Goal: Transaction & Acquisition: Subscribe to service/newsletter

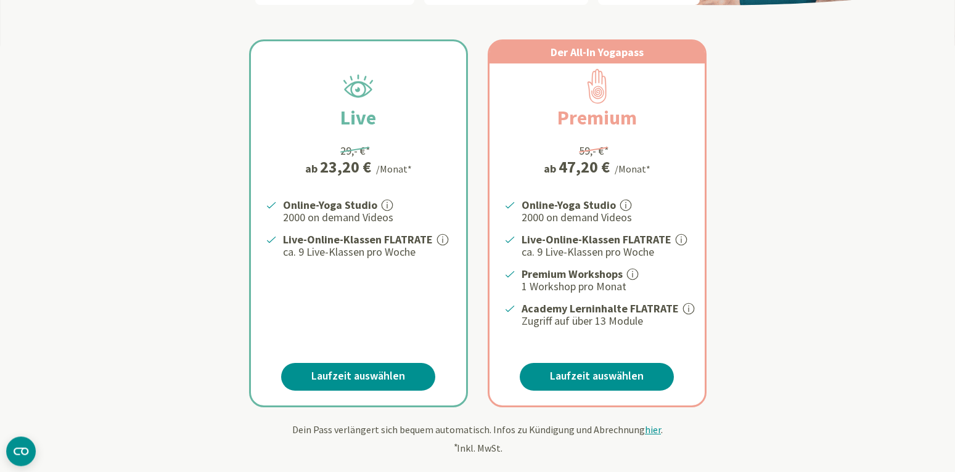
scroll to position [251, 0]
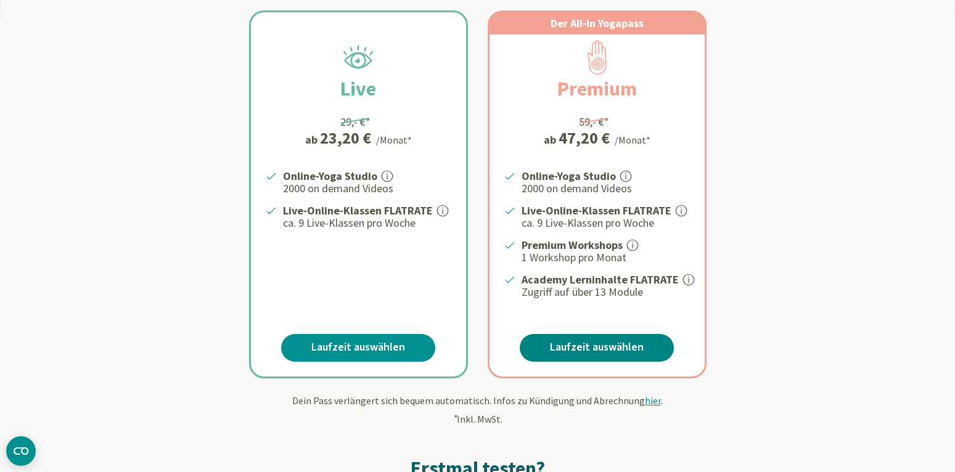
click at [579, 344] on link "Laufzeit auswählen" at bounding box center [596, 348] width 154 height 28
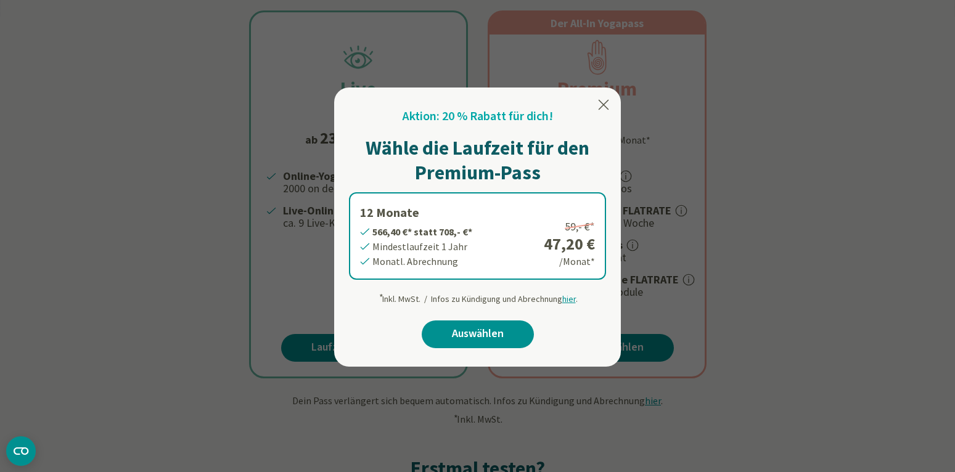
click at [601, 99] on icon at bounding box center [603, 104] width 15 height 15
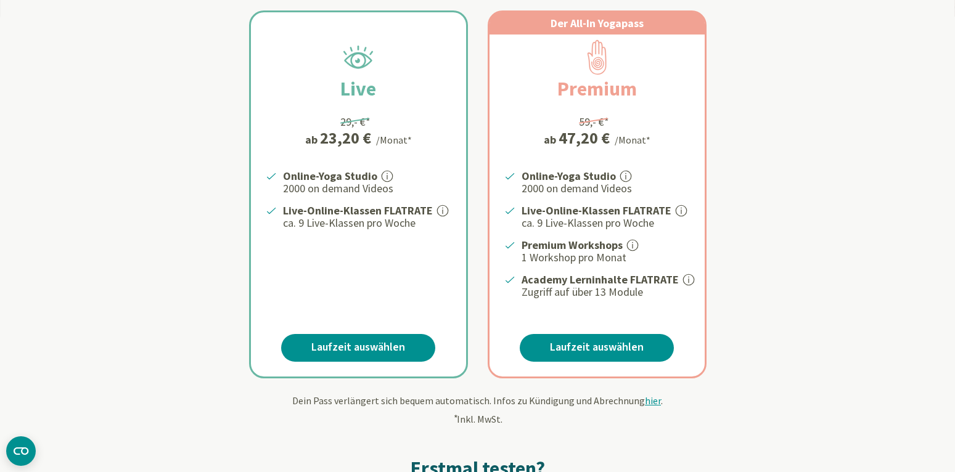
scroll to position [0, 0]
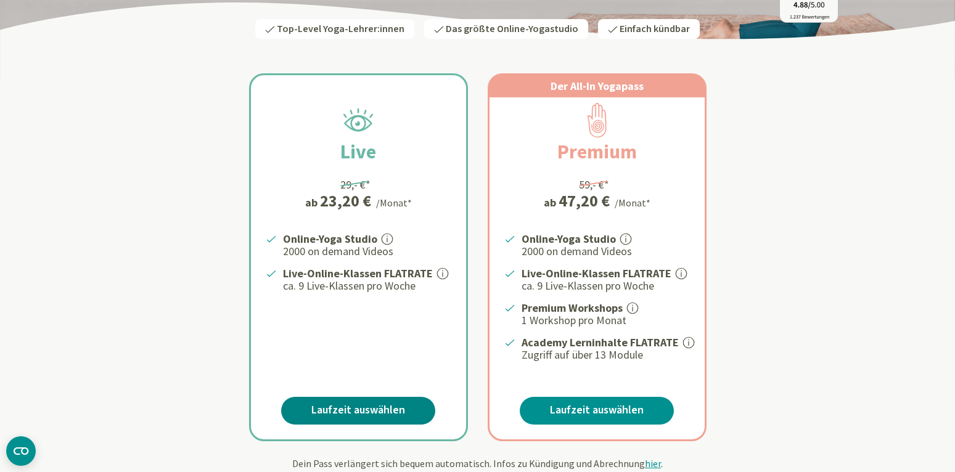
scroll to position [189, 0]
click at [373, 403] on link "Laufzeit auswählen" at bounding box center [358, 411] width 154 height 28
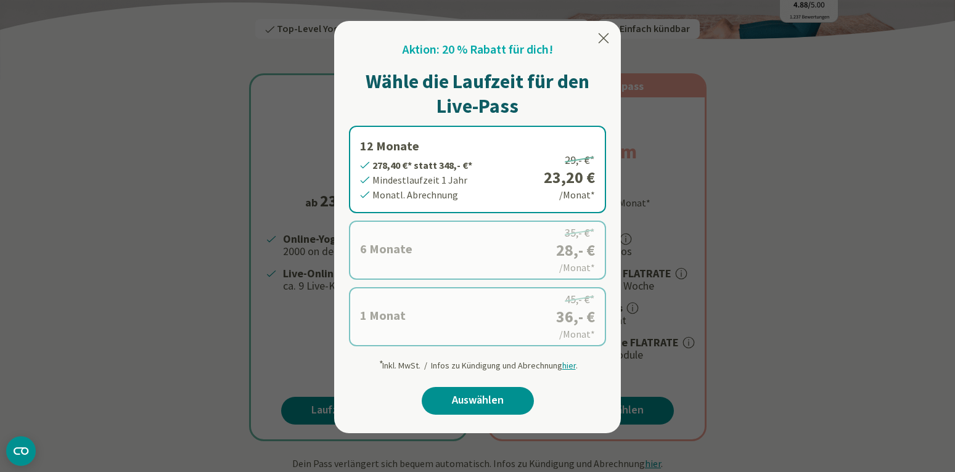
click at [601, 38] on icon at bounding box center [603, 38] width 15 height 15
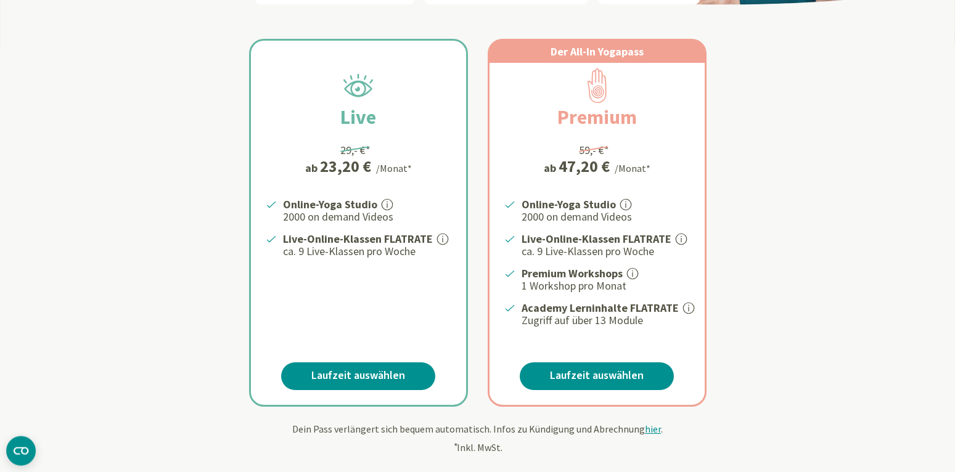
scroll to position [251, 0]
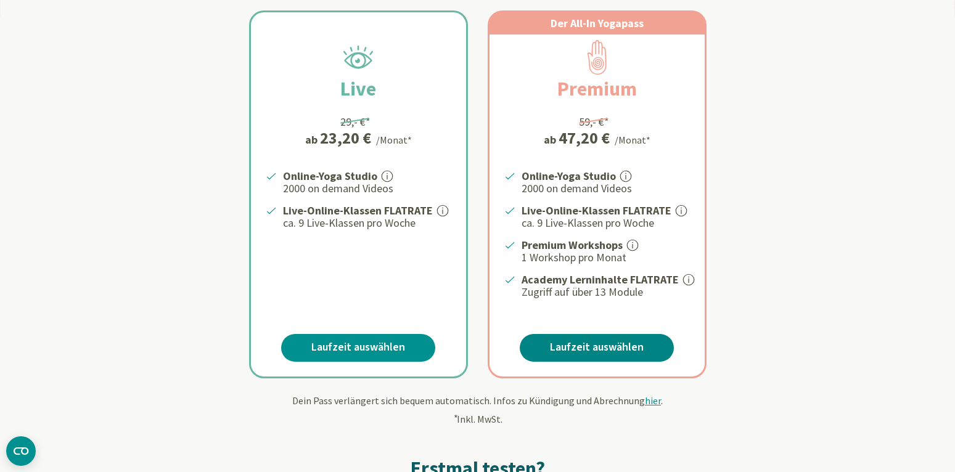
click at [574, 343] on link "Laufzeit auswählen" at bounding box center [596, 348] width 154 height 28
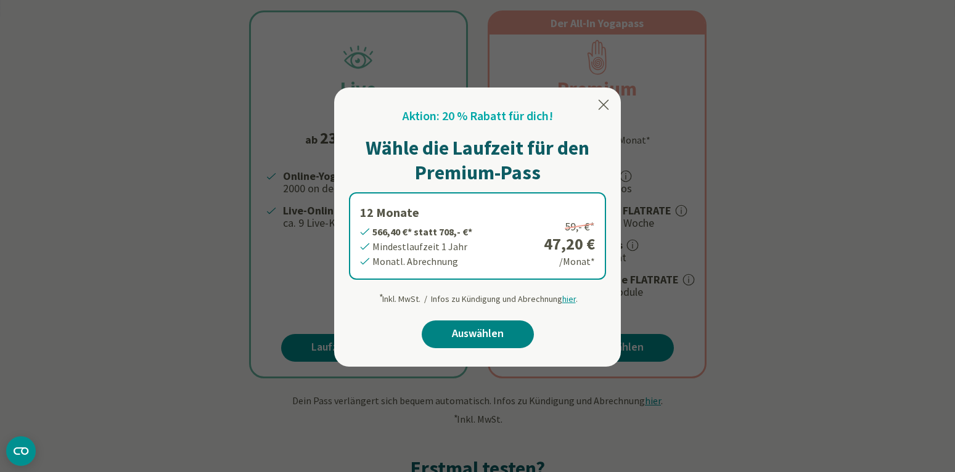
click at [513, 332] on link "Auswählen" at bounding box center [477, 334] width 112 height 28
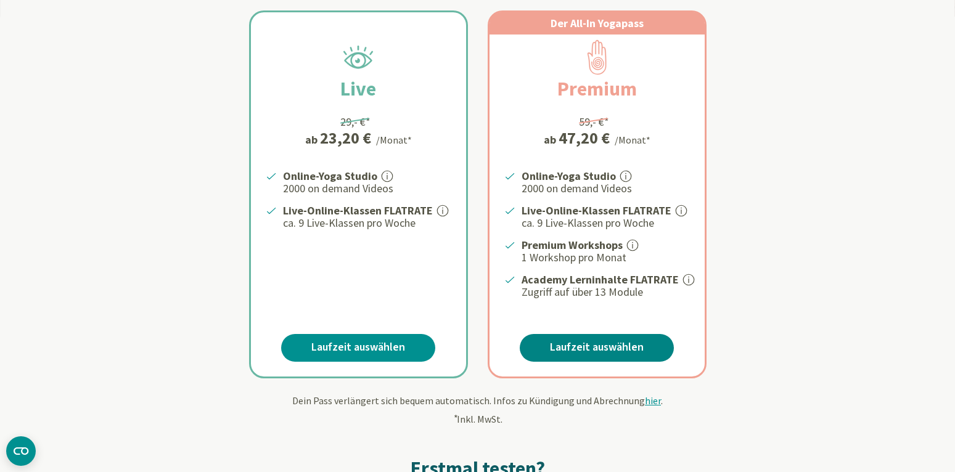
scroll to position [251, 0]
click at [638, 343] on link "Laufzeit auswählen" at bounding box center [596, 348] width 154 height 28
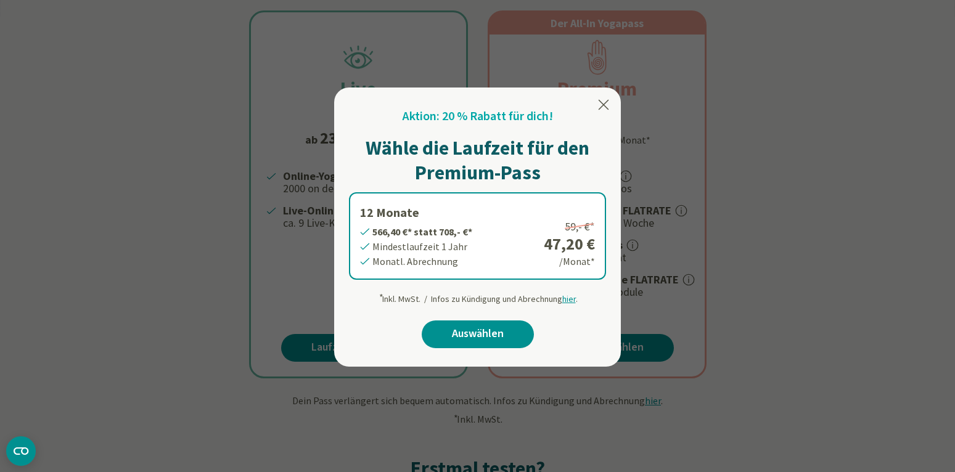
click at [604, 104] on icon at bounding box center [603, 105] width 10 height 10
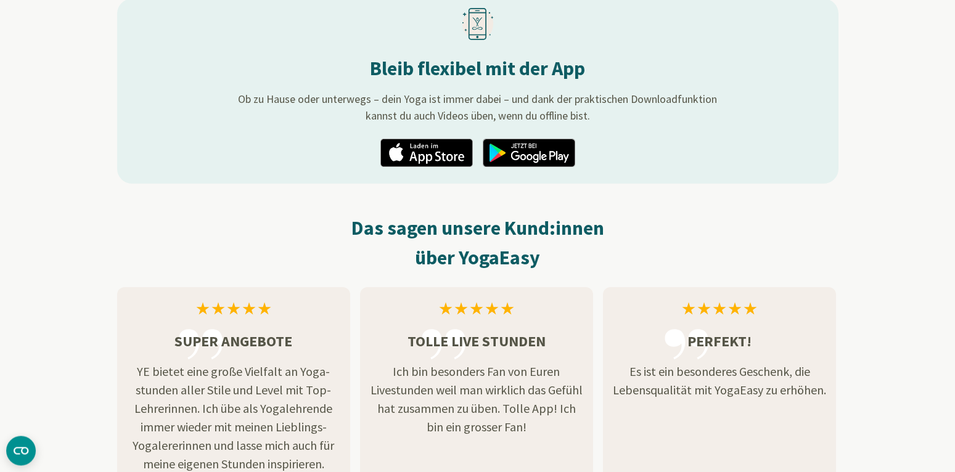
scroll to position [1634, 0]
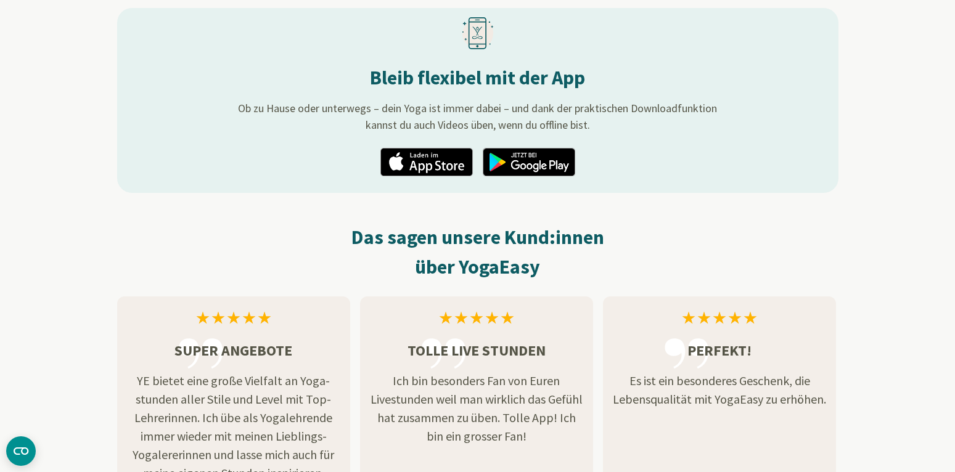
click at [534, 150] on img at bounding box center [529, 162] width 92 height 28
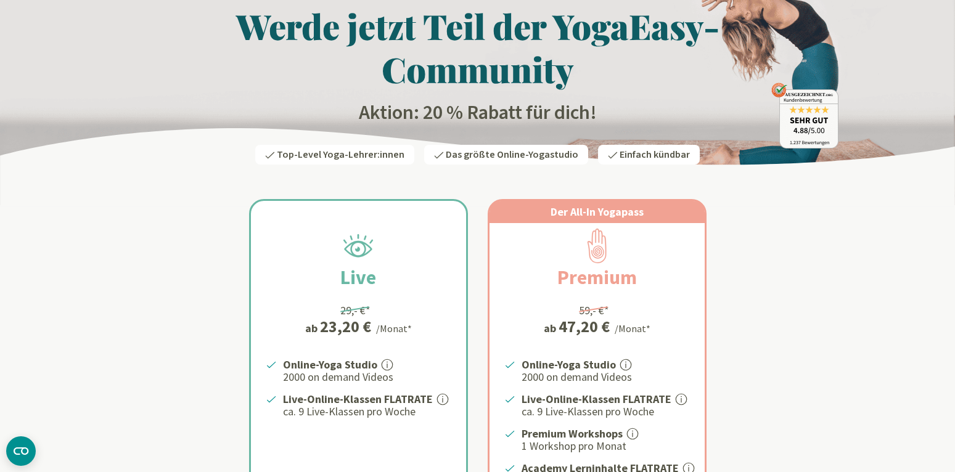
scroll to position [0, 0]
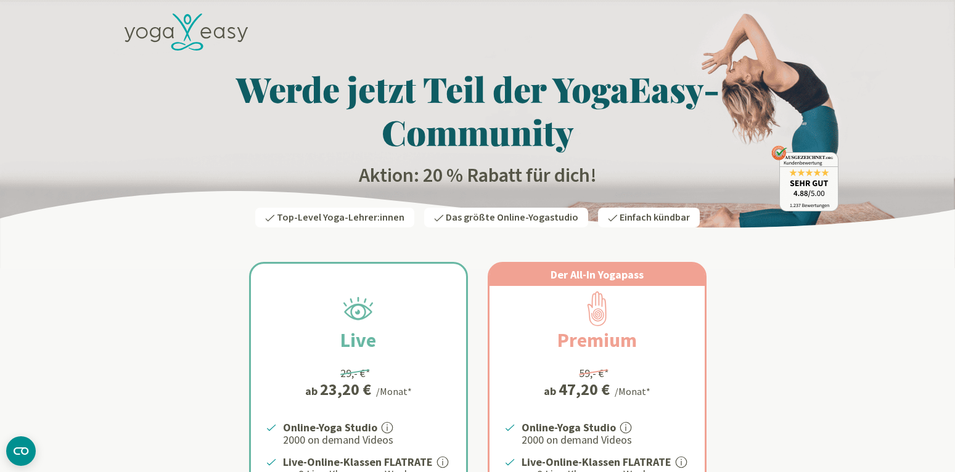
click at [173, 26] on icon at bounding box center [185, 33] width 123 height 38
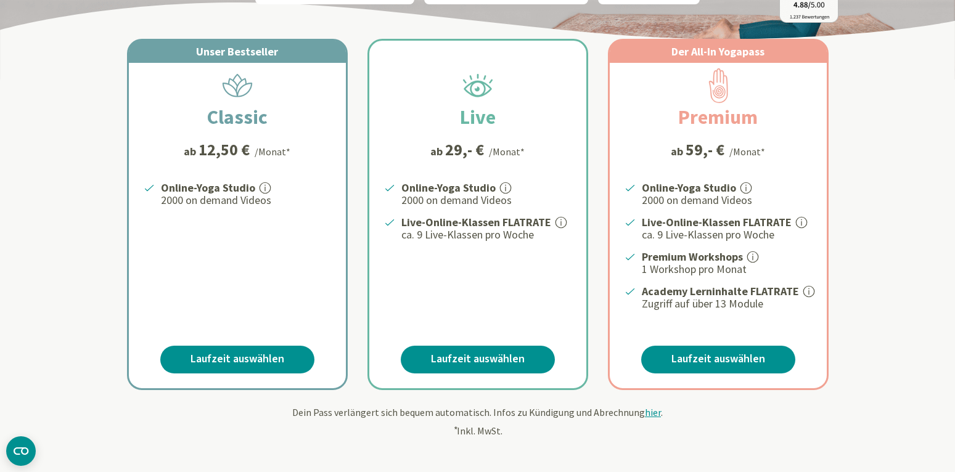
scroll to position [189, 0]
click at [496, 349] on link "Laufzeit auswählen" at bounding box center [478, 360] width 154 height 28
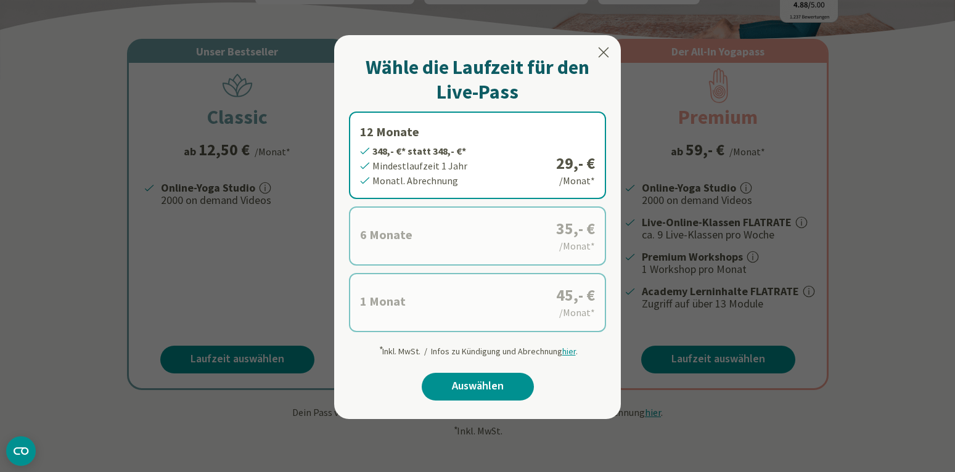
click at [601, 54] on icon at bounding box center [603, 52] width 10 height 10
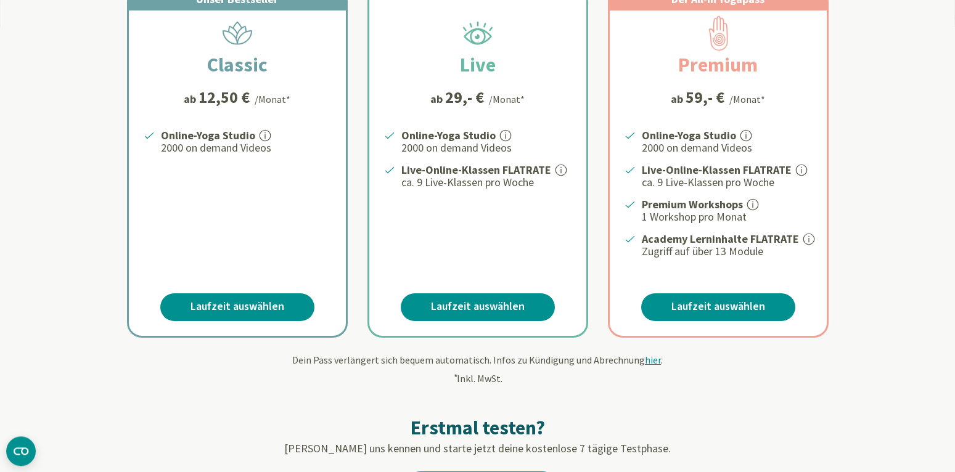
scroll to position [251, 0]
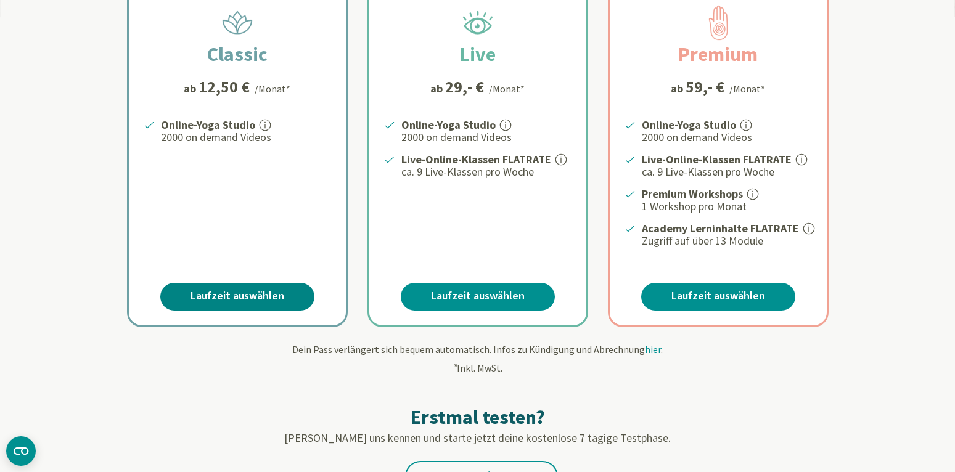
click at [269, 291] on link "Laufzeit auswählen" at bounding box center [237, 297] width 154 height 28
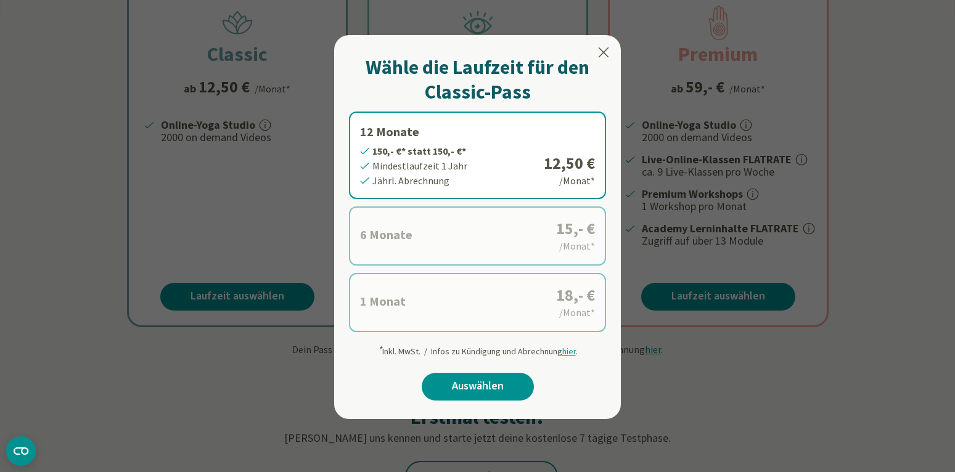
click at [605, 53] on icon at bounding box center [603, 52] width 15 height 15
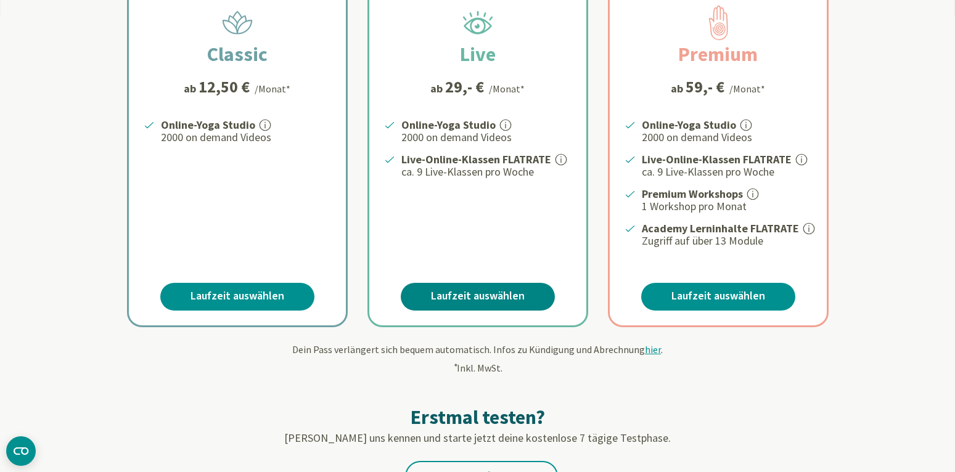
click at [517, 291] on link "Laufzeit auswählen" at bounding box center [478, 297] width 154 height 28
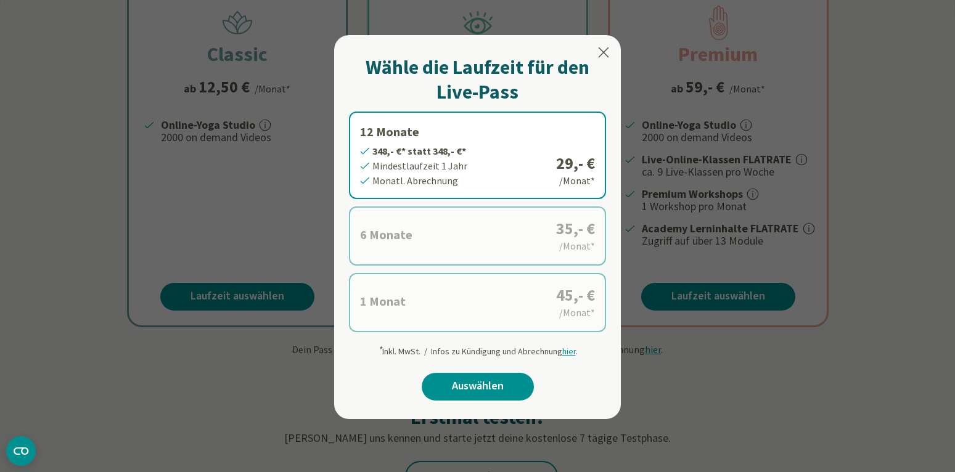
click at [602, 50] on icon at bounding box center [603, 52] width 15 height 15
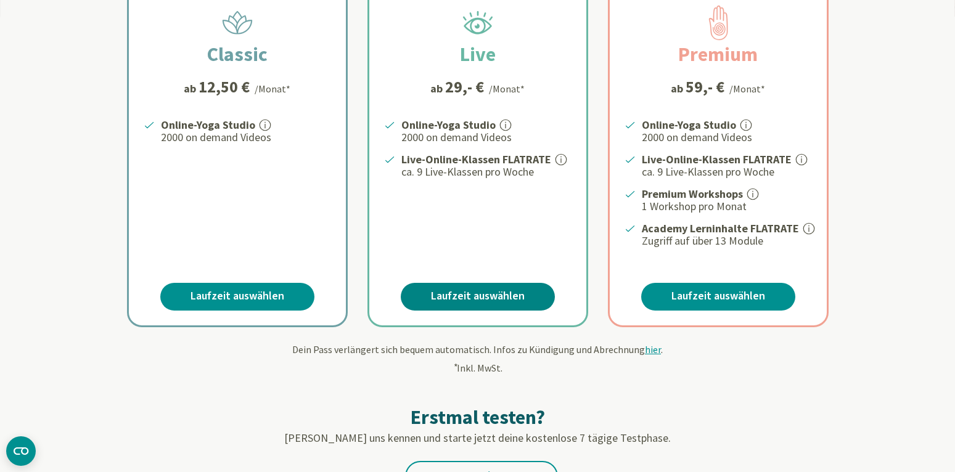
click at [471, 298] on link "Laufzeit auswählen" at bounding box center [478, 297] width 154 height 28
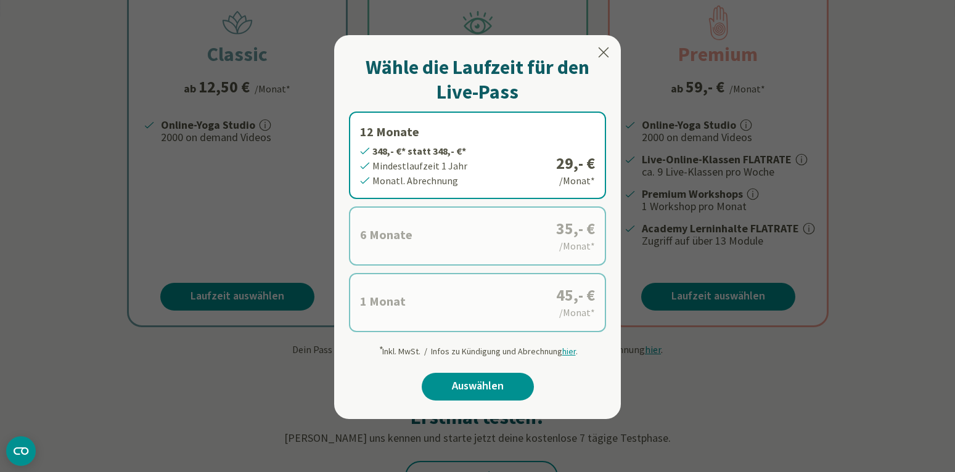
click at [438, 230] on label "6 Monate 210,- €* statt 210,- €* Mindestlaufzeit 6 Monate Monatl. Abrechnung 35…" at bounding box center [477, 235] width 257 height 59
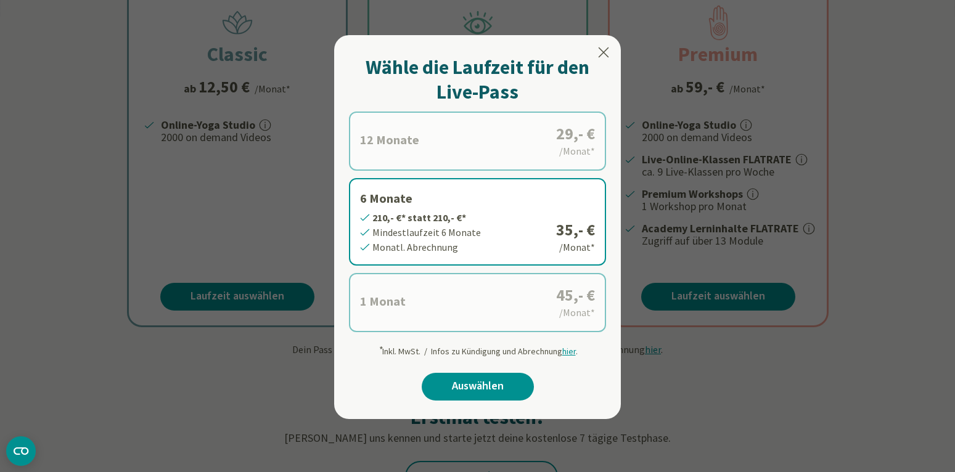
click at [606, 51] on icon at bounding box center [603, 52] width 15 height 15
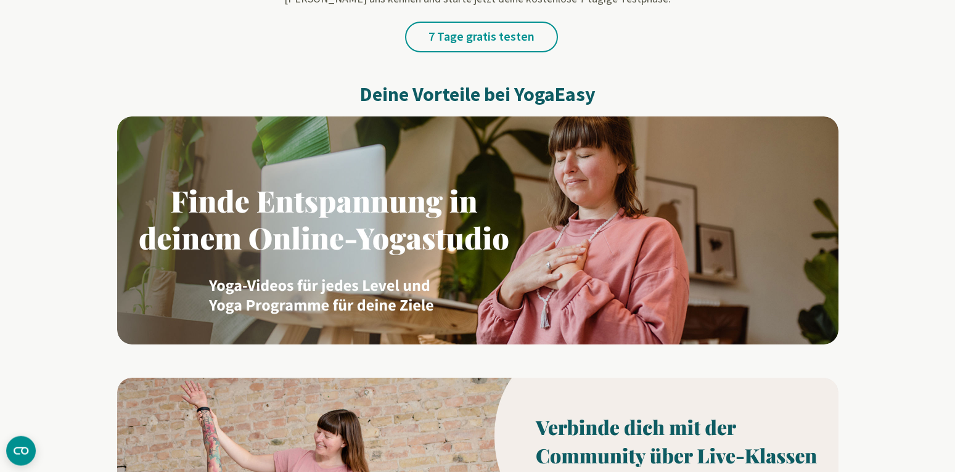
scroll to position [691, 0]
